Goal: Information Seeking & Learning: Learn about a topic

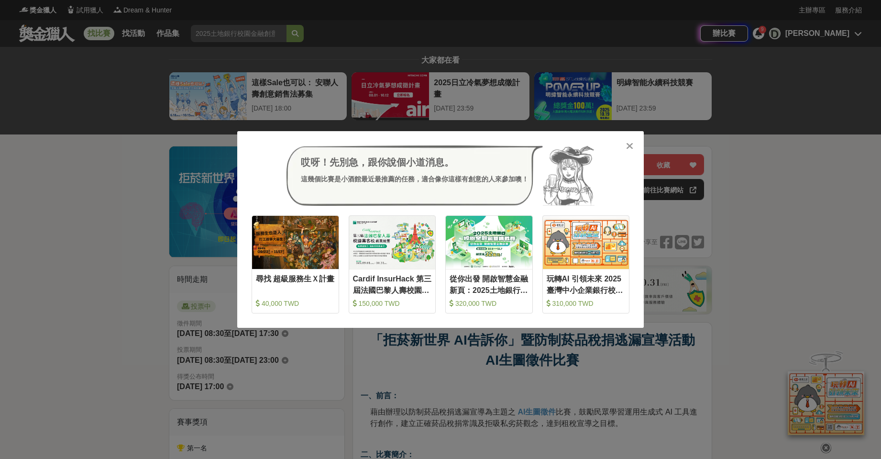
click at [629, 149] on icon at bounding box center [629, 146] width 7 height 10
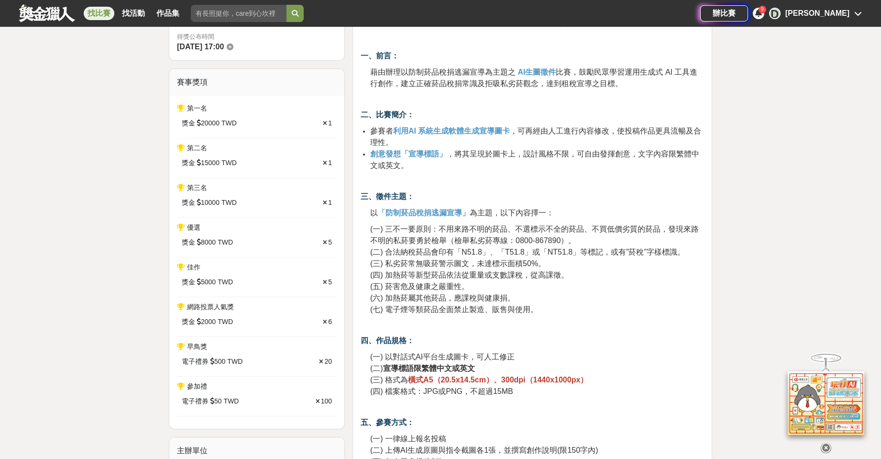
scroll to position [431, 0]
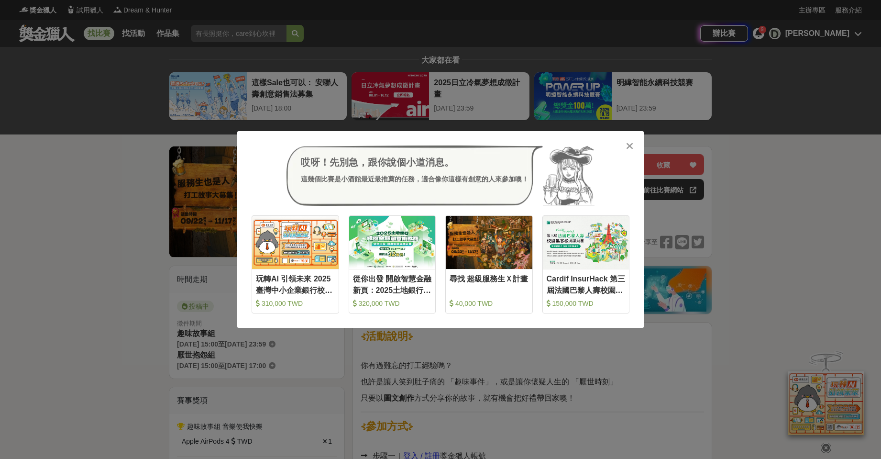
click at [631, 142] on icon at bounding box center [629, 146] width 7 height 10
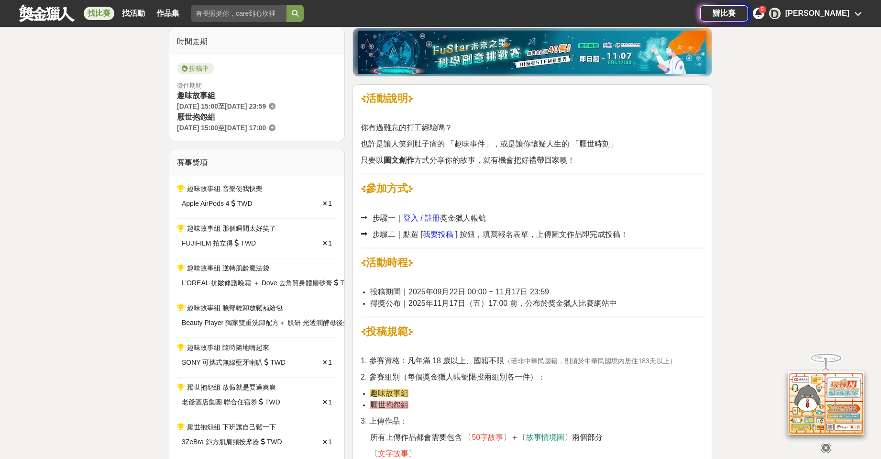
scroll to position [239, 0]
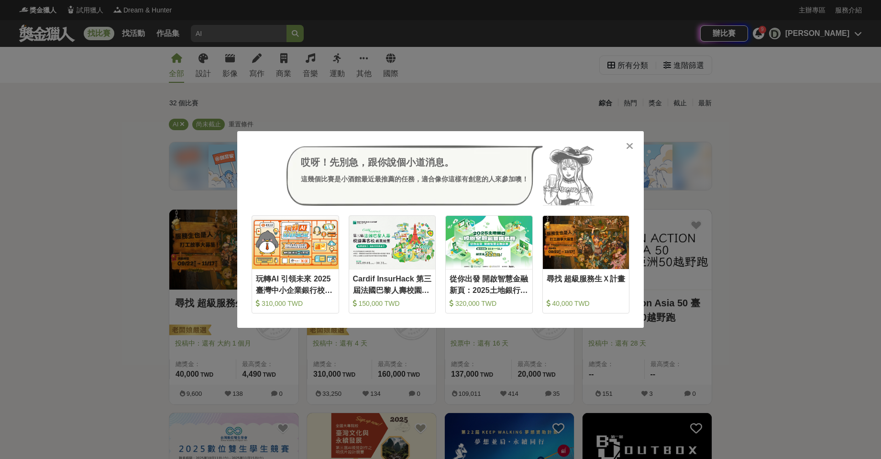
click at [637, 139] on div "哎呀！先別急，跟你說個小道消息。 這幾個比賽是小酒館最近最推薦的任務，適合像你這樣有創意的人來參加噢！ 收藏 玩轉AI 引領未來 2025臺灣中小企業銀行校園…" at bounding box center [440, 229] width 407 height 197
click at [633, 139] on div "哎呀！先別急，跟你說個小道消息。 這幾個比賽是小酒館最近最推薦的任務，適合像你這樣有創意的人來參加噢！ 收藏 玩轉AI 引領未來 2025臺灣中小企業銀行校園…" at bounding box center [440, 229] width 407 height 197
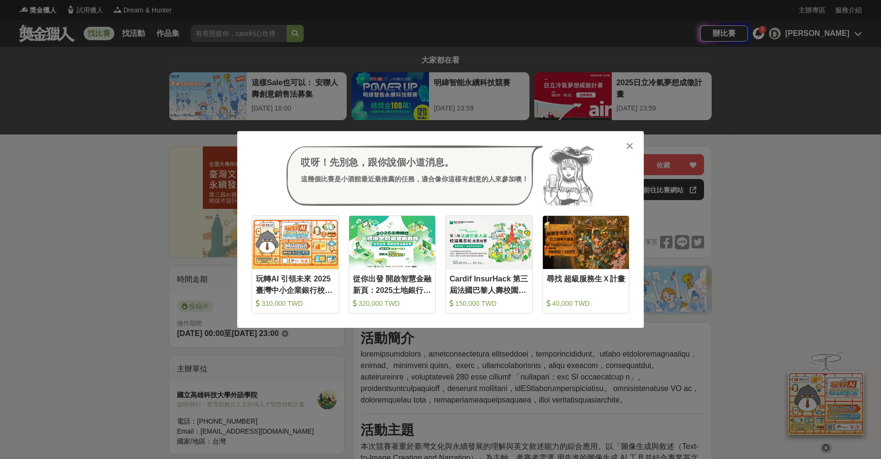
click at [636, 144] on div "哎呀！先別急，跟你說個小道消息。 這幾個比賽是小酒館最近最推薦的任務，適合像你這樣有創意的人來參加噢！ 收藏 玩轉AI 引領未來 2025臺灣中小企業銀行校園…" at bounding box center [440, 229] width 407 height 197
click at [633, 146] on icon at bounding box center [629, 146] width 7 height 10
